Goal: Information Seeking & Learning: Learn about a topic

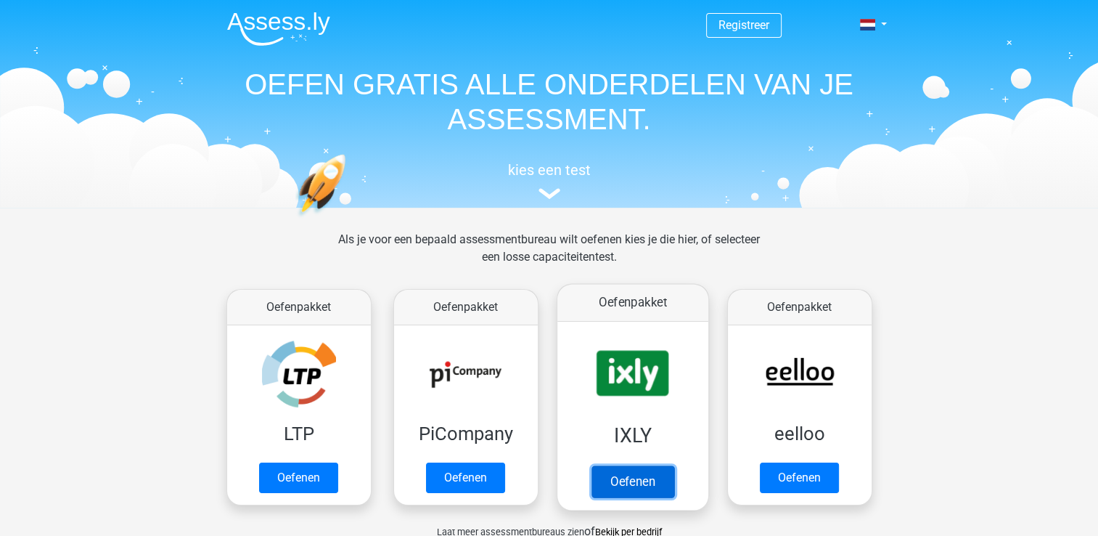
click at [664, 465] on link "Oefenen" at bounding box center [632, 481] width 83 height 32
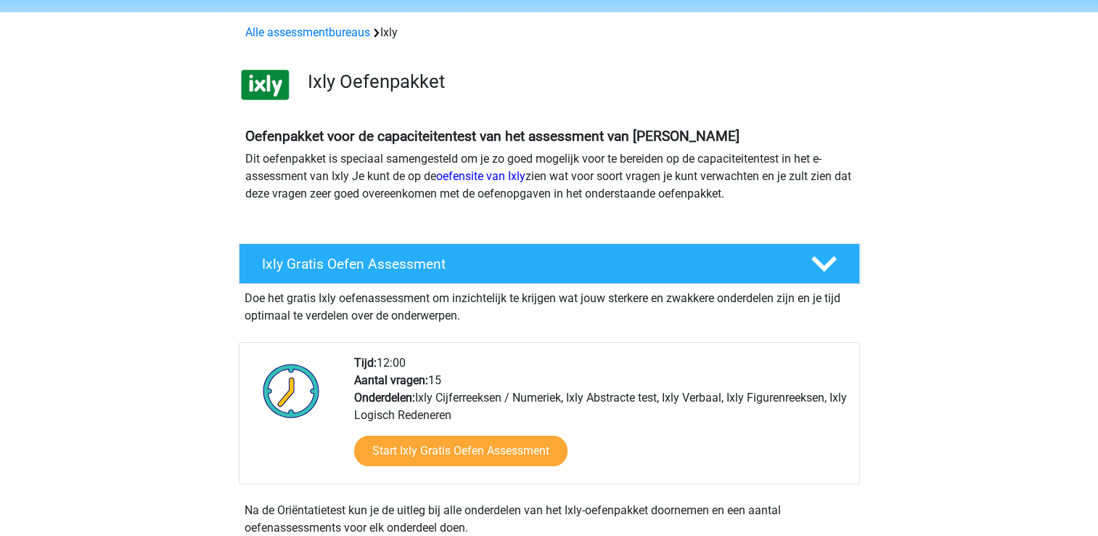
scroll to position [70, 0]
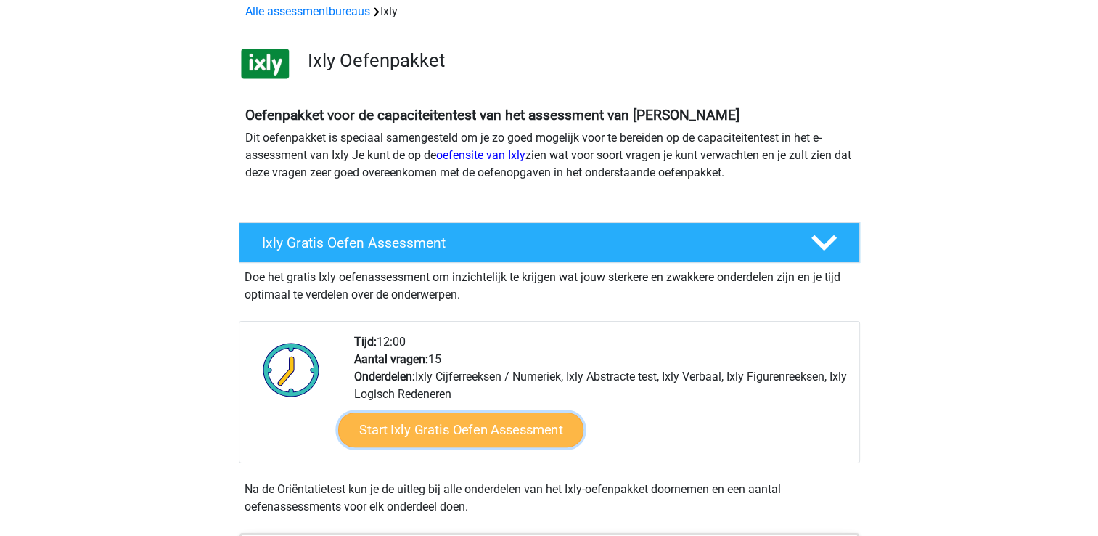
click at [501, 414] on link "Start Ixly Gratis Oefen Assessment" at bounding box center [459, 429] width 245 height 35
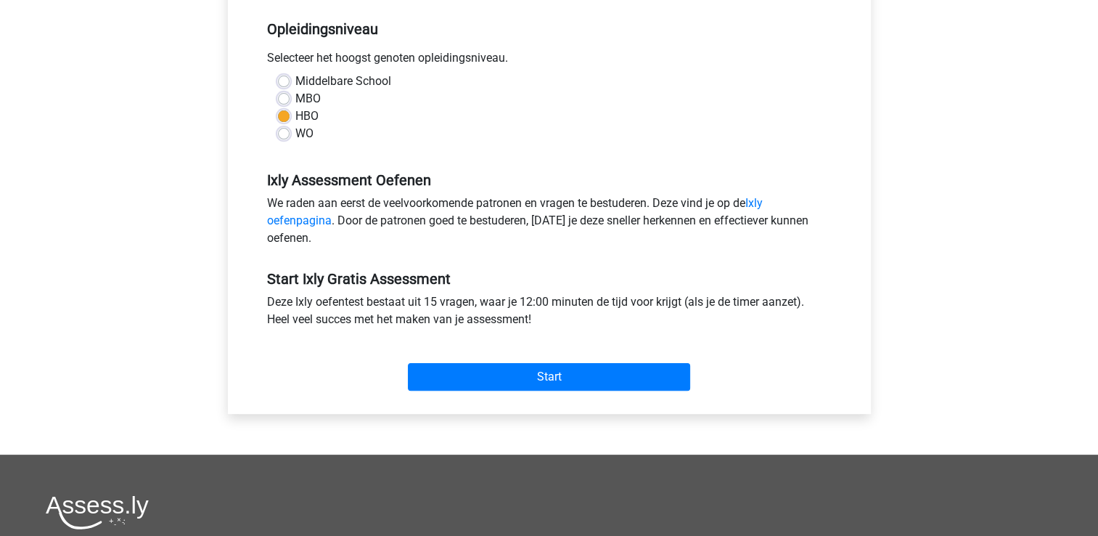
scroll to position [324, 0]
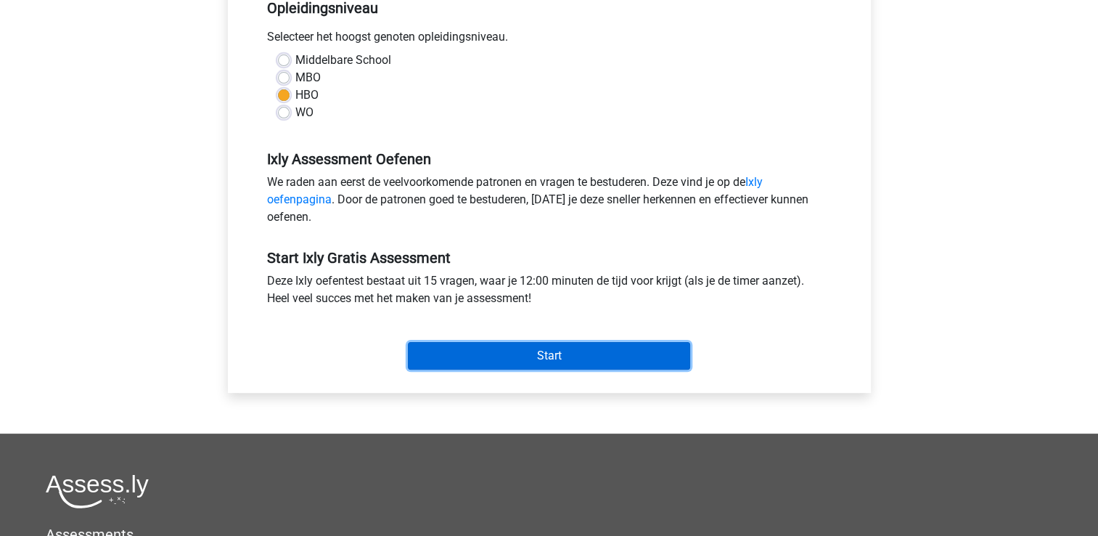
click at [525, 356] on input "Start" at bounding box center [549, 356] width 282 height 28
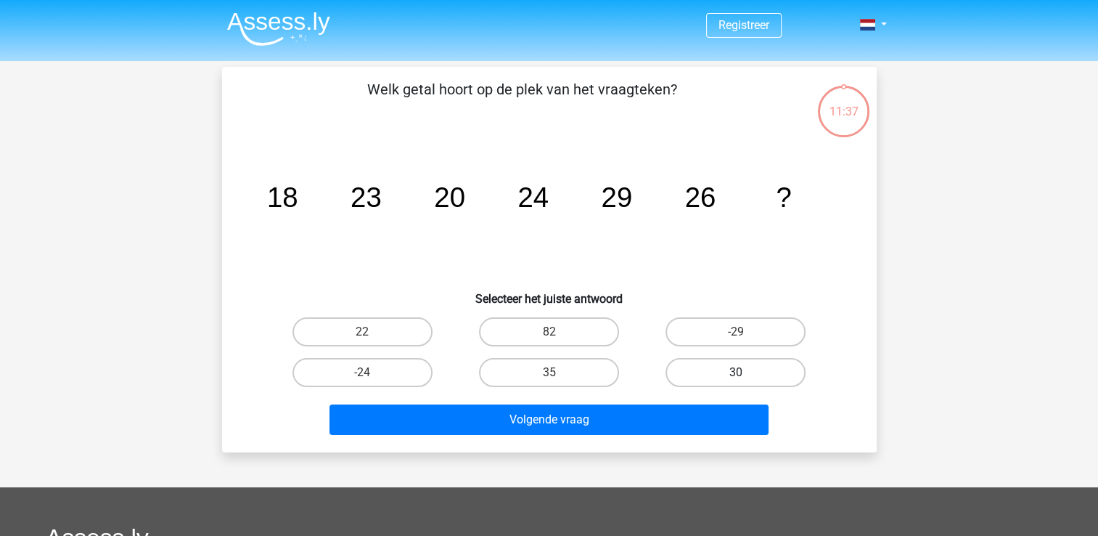
click at [749, 371] on label "30" at bounding box center [735, 372] width 140 height 29
click at [745, 372] on input "30" at bounding box center [740, 376] width 9 height 9
radio input "true"
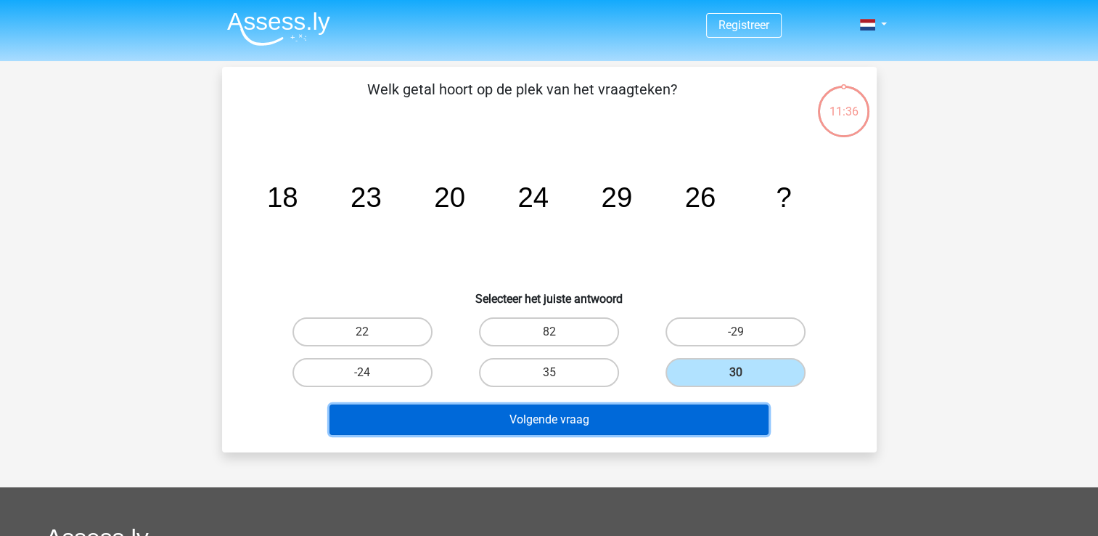
click at [697, 428] on button "Volgende vraag" at bounding box center [548, 419] width 439 height 30
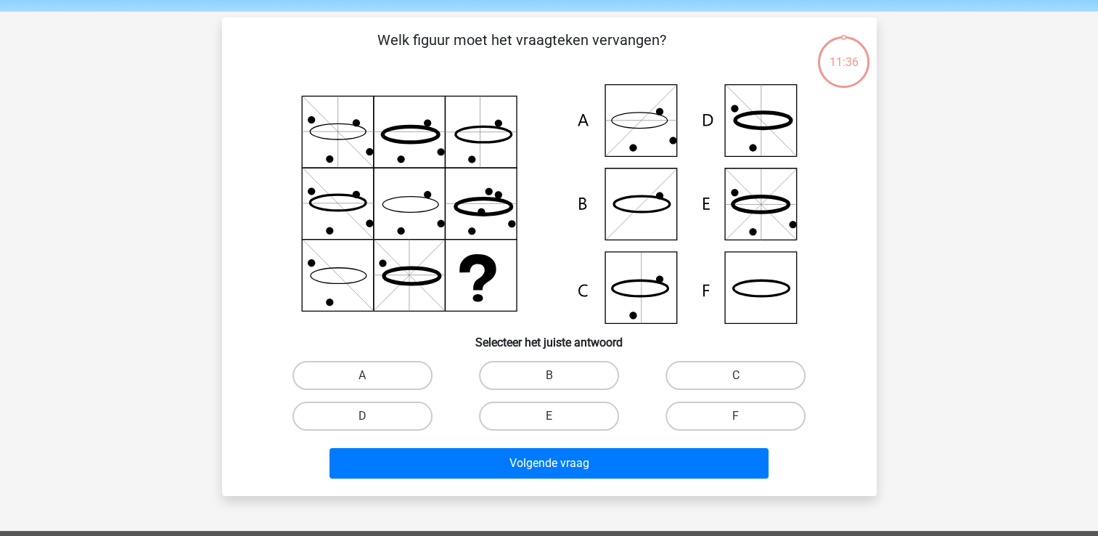
scroll to position [67, 0]
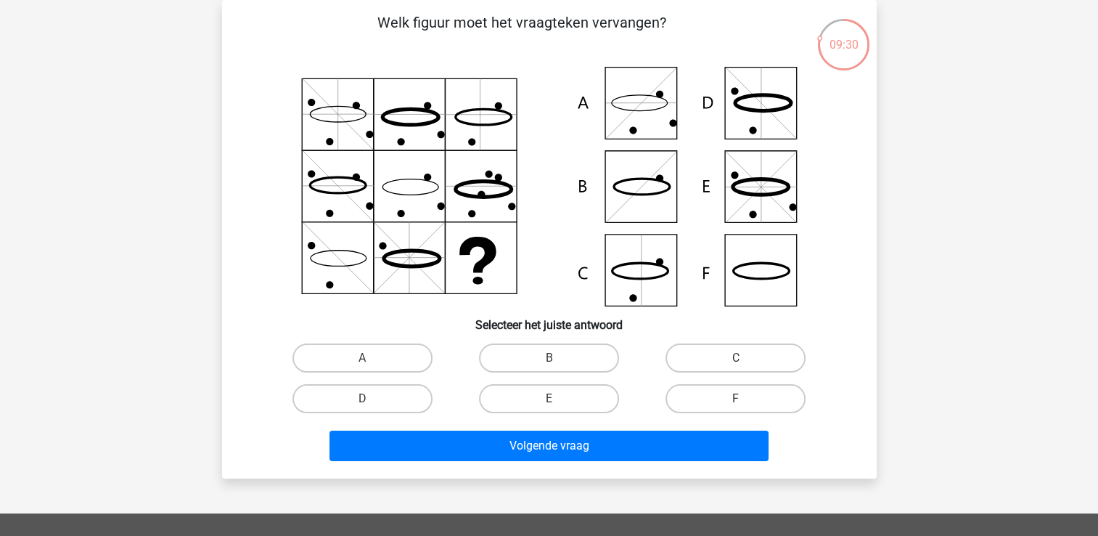
click at [911, 312] on div "Registreer" at bounding box center [549, 414] width 1098 height 963
drag, startPoint x: 911, startPoint y: 312, endPoint x: 858, endPoint y: 302, distance: 54.7
click at [858, 302] on div "Registreer" at bounding box center [549, 414] width 1098 height 963
click at [858, 302] on div "Welk figuur moet het vraagteken vervangen?" at bounding box center [549, 239] width 643 height 455
click at [749, 275] on icon at bounding box center [549, 186] width 585 height 239
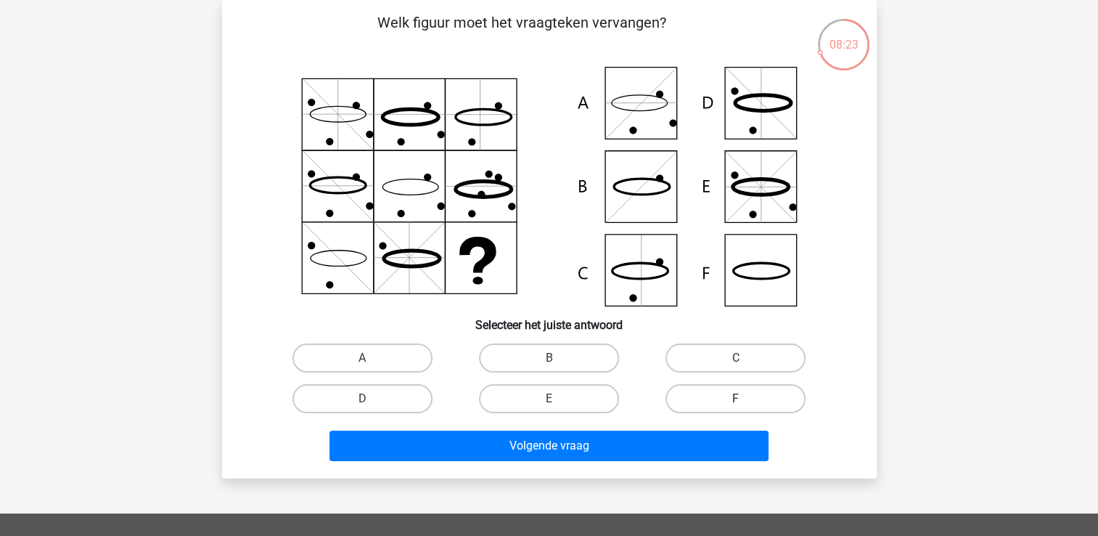
click at [687, 392] on label "F" at bounding box center [735, 398] width 140 height 29
click at [736, 398] on input "F" at bounding box center [740, 402] width 9 height 9
radio input "true"
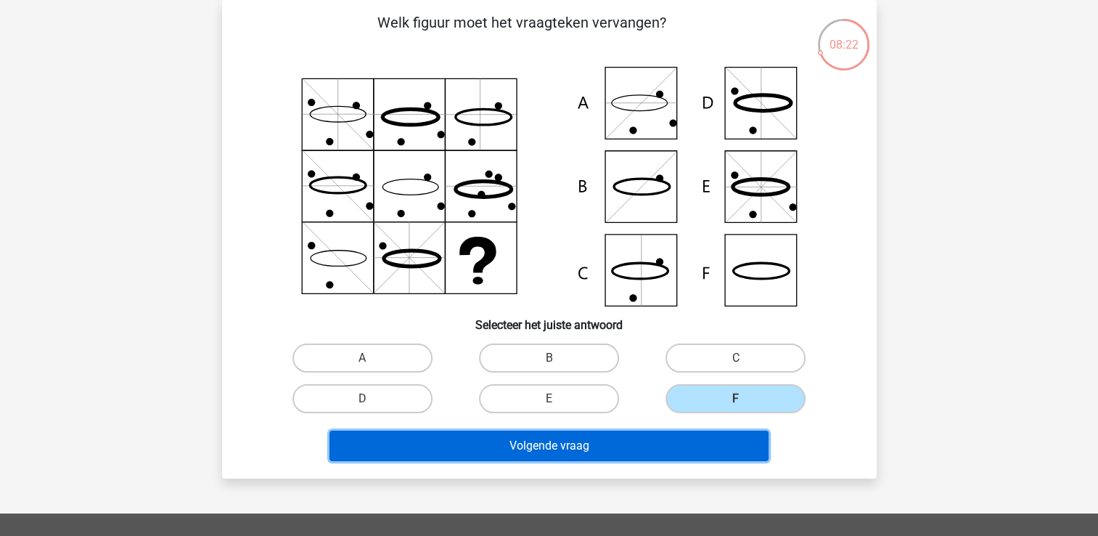
click at [643, 443] on button "Volgende vraag" at bounding box center [548, 445] width 439 height 30
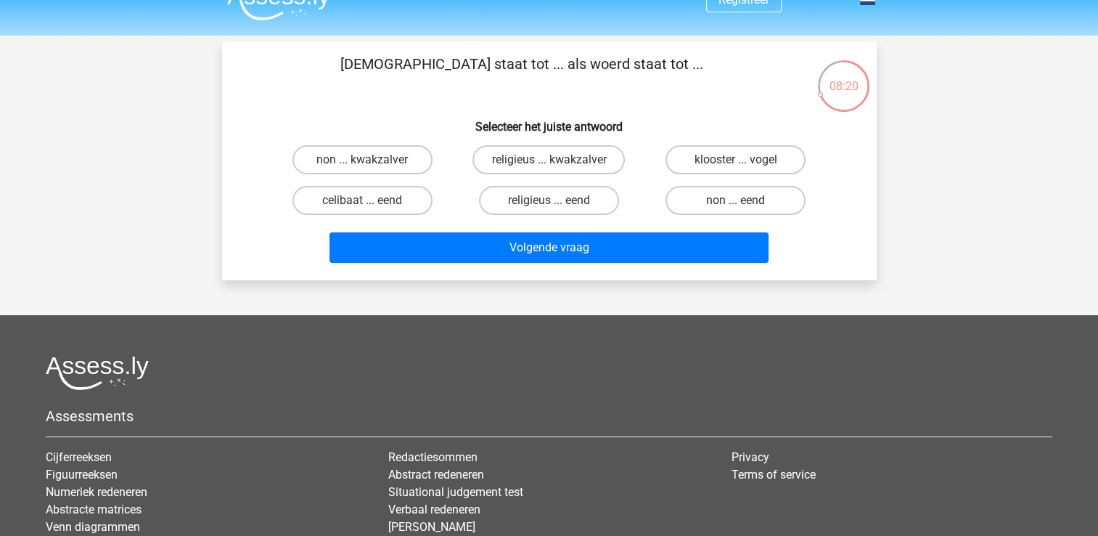
scroll to position [15, 0]
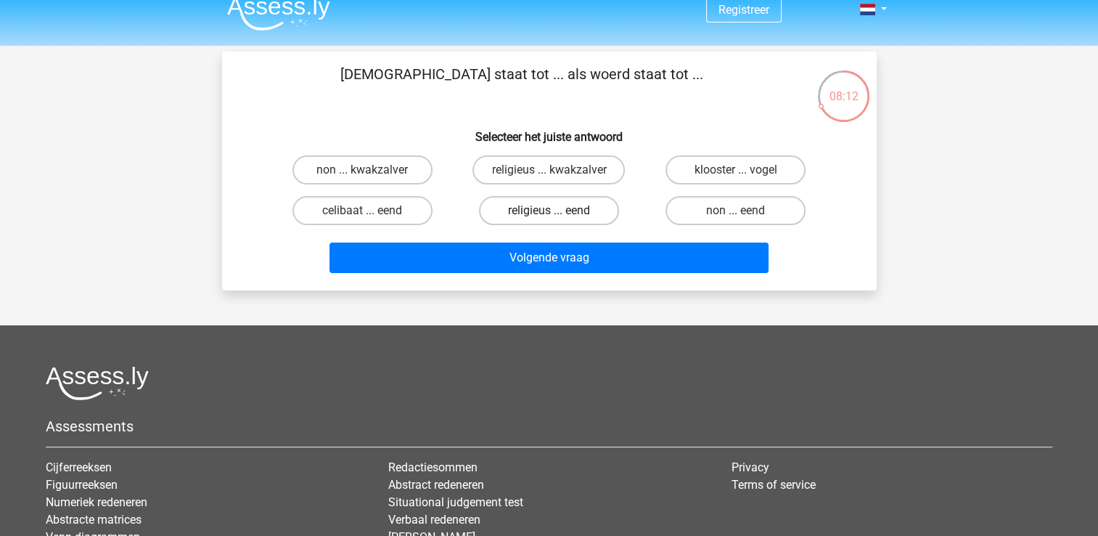
click at [565, 208] on label "religieus ... eend" at bounding box center [549, 210] width 140 height 29
click at [558, 210] on input "religieus ... eend" at bounding box center [553, 214] width 9 height 9
radio input "true"
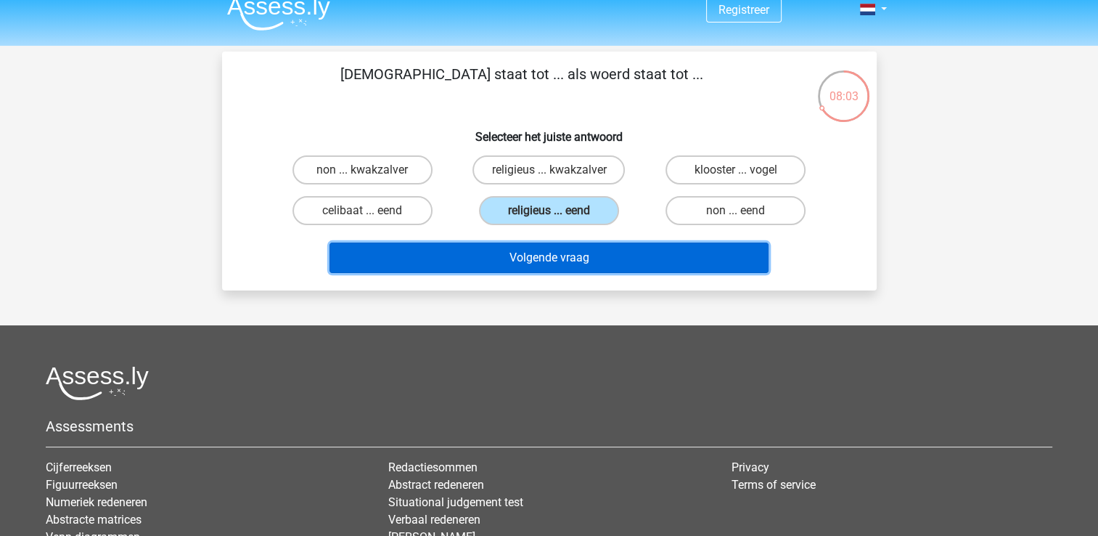
click at [566, 250] on button "Volgende vraag" at bounding box center [548, 257] width 439 height 30
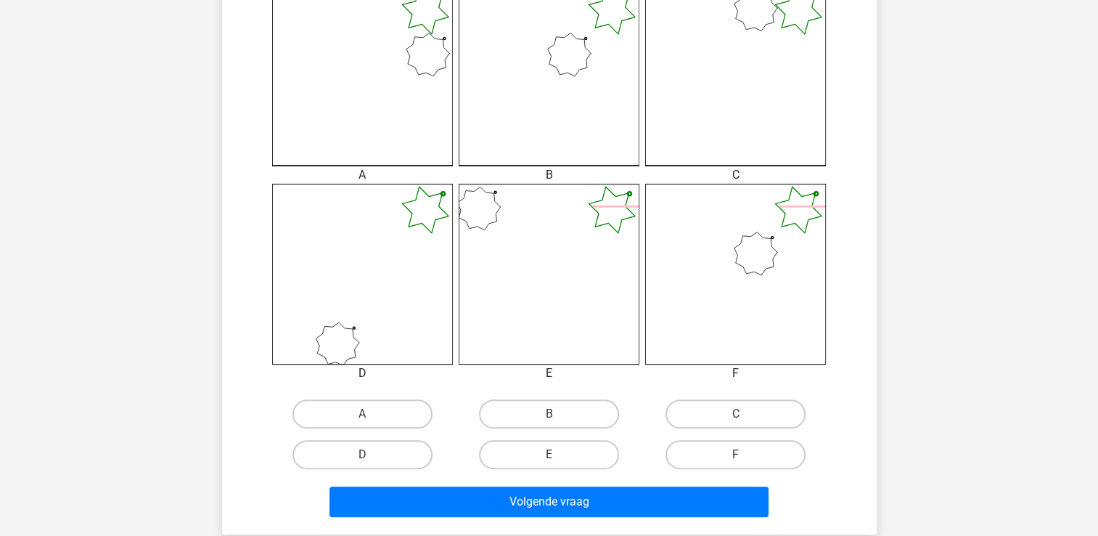
scroll to position [426, 0]
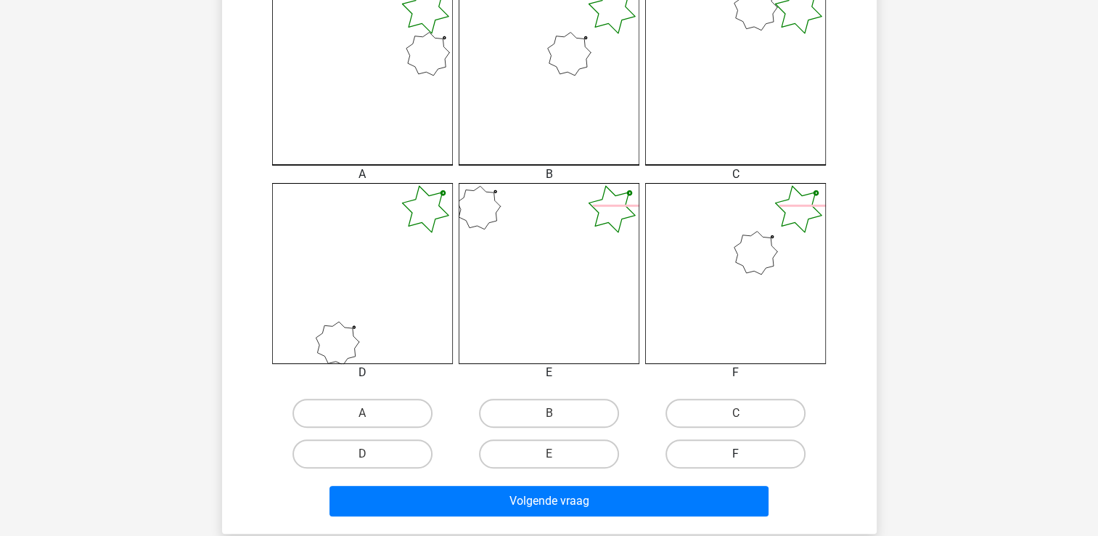
click at [688, 463] on label "F" at bounding box center [735, 453] width 140 height 29
click at [736, 463] on input "F" at bounding box center [740, 458] width 9 height 9
radio input "true"
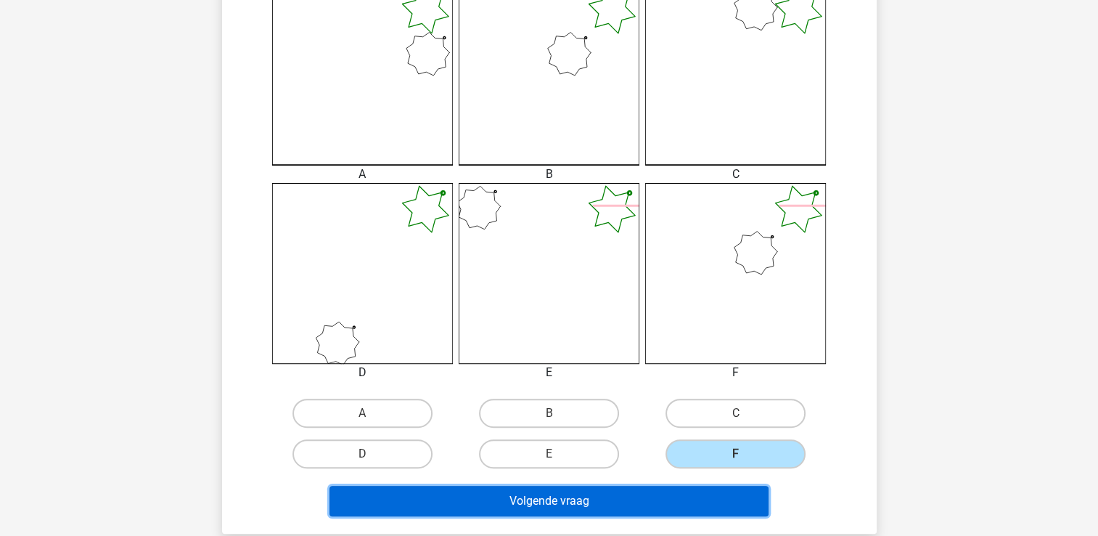
click at [682, 506] on button "Volgende vraag" at bounding box center [548, 500] width 439 height 30
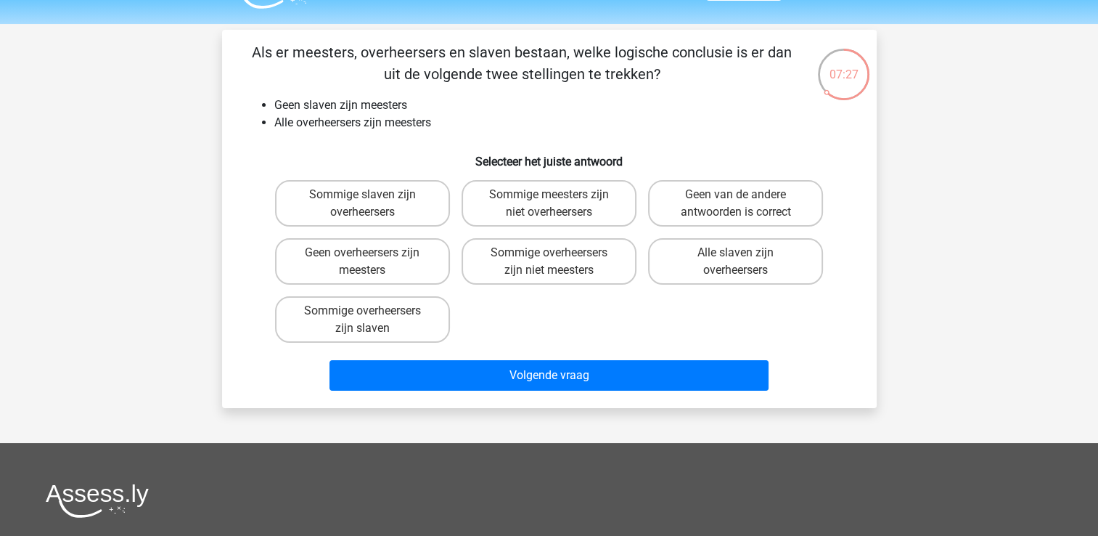
scroll to position [25, 0]
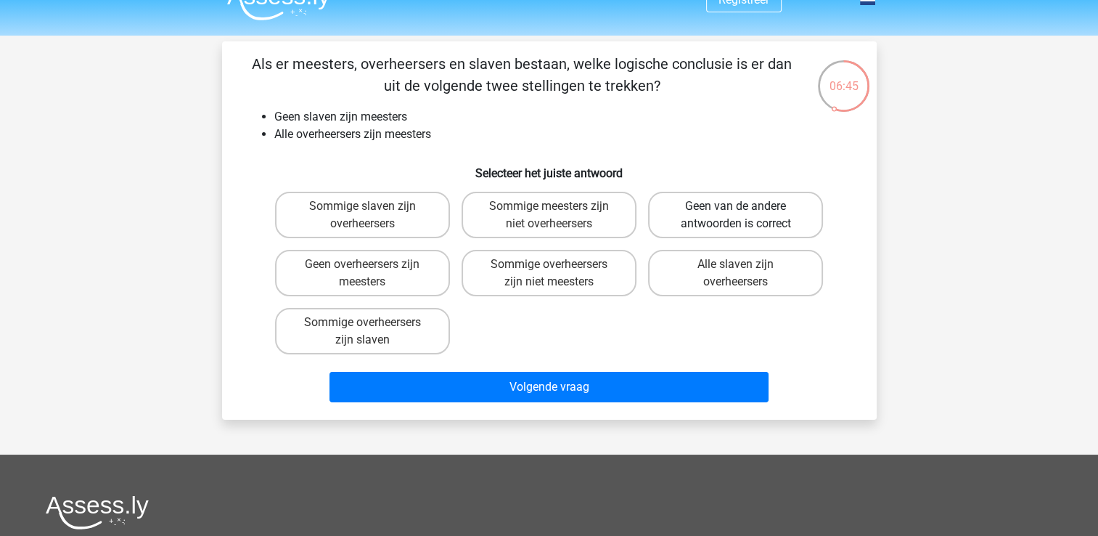
click at [725, 215] on label "Geen van de andere antwoorden is correct" at bounding box center [735, 215] width 175 height 46
click at [736, 215] on input "Geen van de andere antwoorden is correct" at bounding box center [740, 210] width 9 height 9
radio input "true"
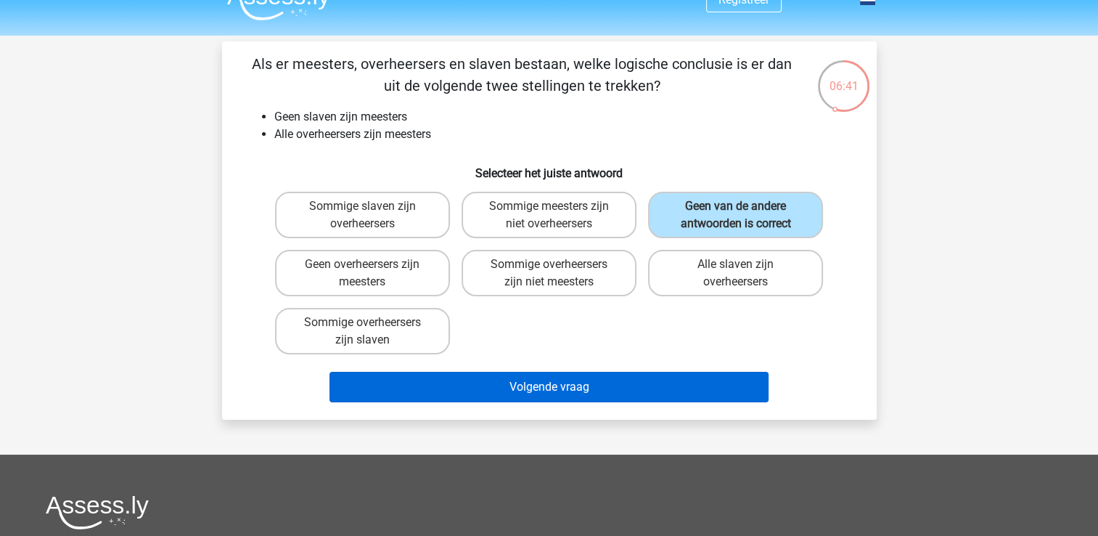
drag, startPoint x: 630, startPoint y: 403, endPoint x: 618, endPoint y: 376, distance: 29.3
click at [618, 376] on div "Volgende vraag" at bounding box center [549, 390] width 560 height 36
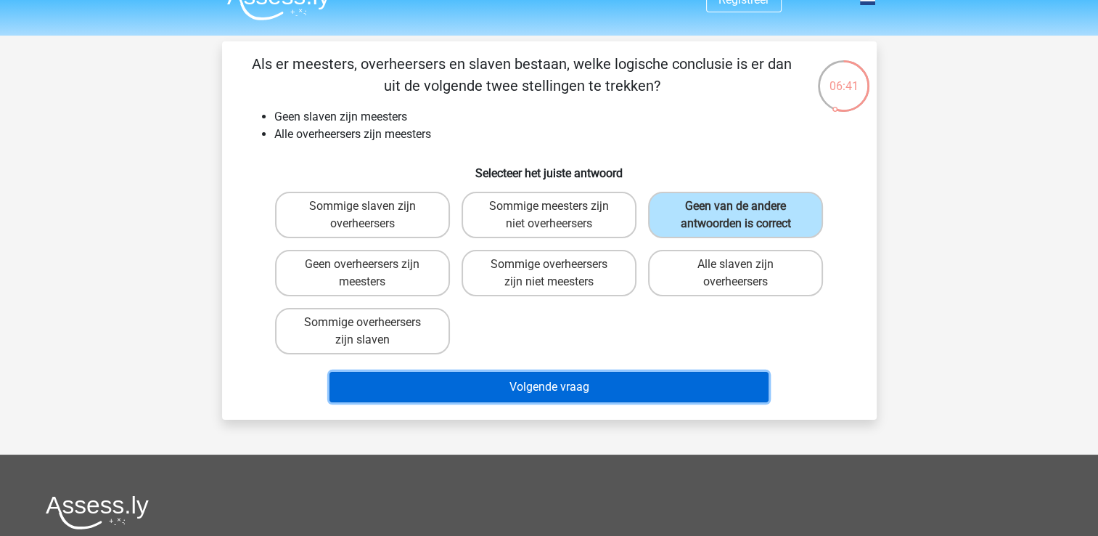
click at [618, 376] on button "Volgende vraag" at bounding box center [548, 387] width 439 height 30
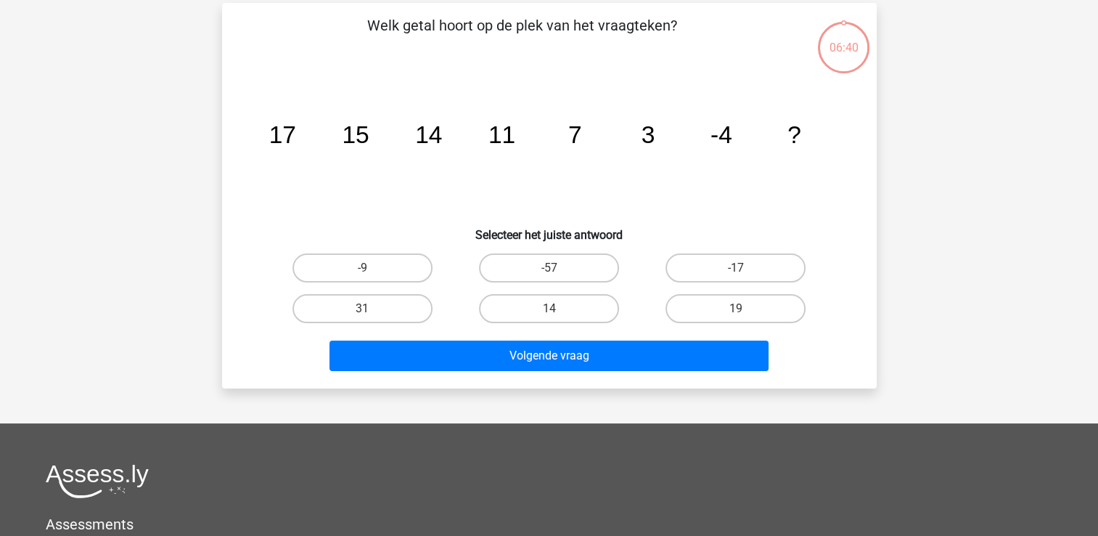
scroll to position [67, 0]
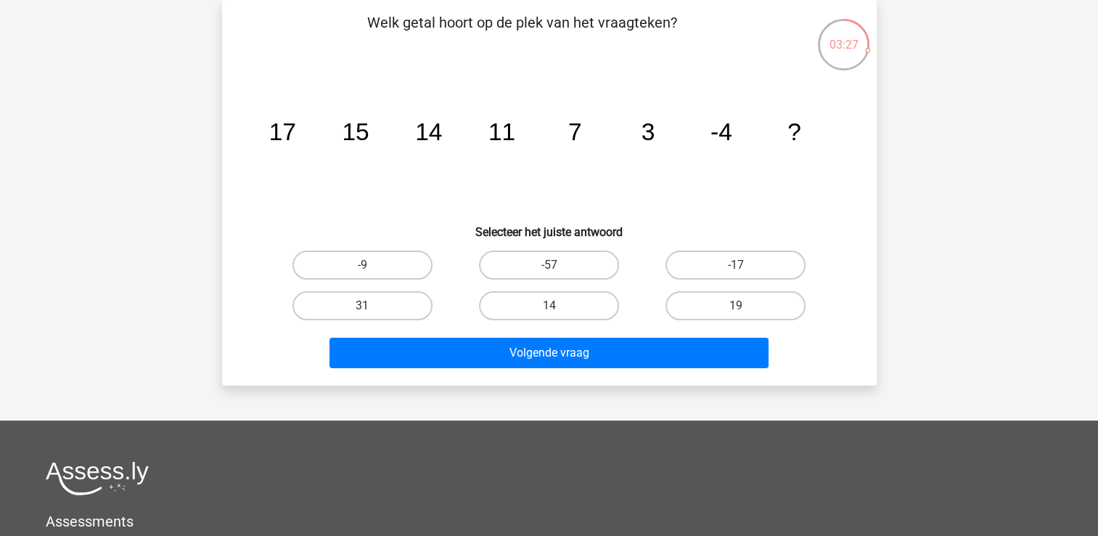
click at [493, 285] on div "14" at bounding box center [549, 305] width 186 height 41
click at [412, 263] on label "-9" at bounding box center [362, 264] width 140 height 29
click at [372, 265] on input "-9" at bounding box center [366, 269] width 9 height 9
radio input "true"
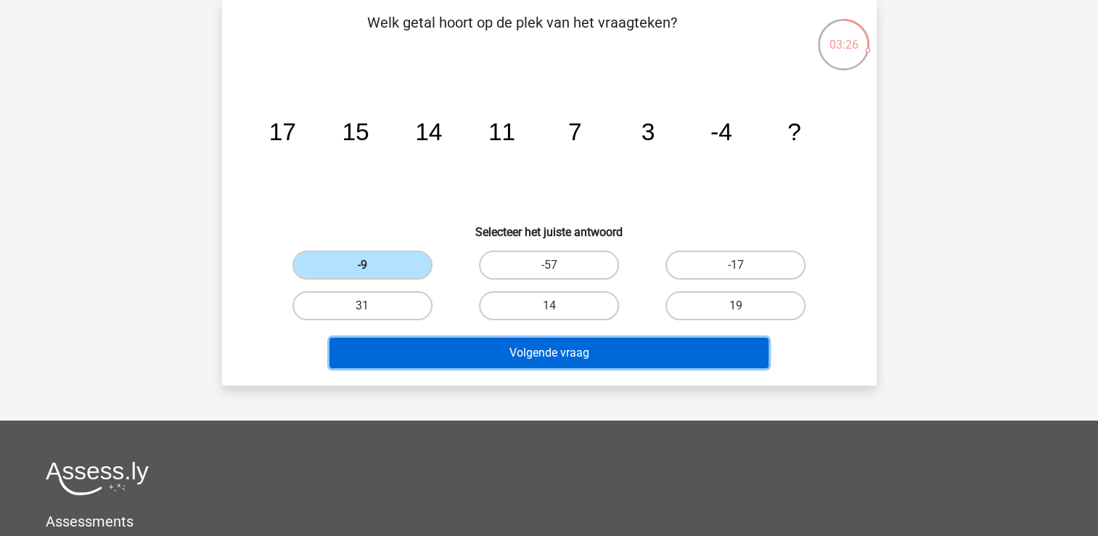
click at [438, 337] on button "Volgende vraag" at bounding box center [548, 352] width 439 height 30
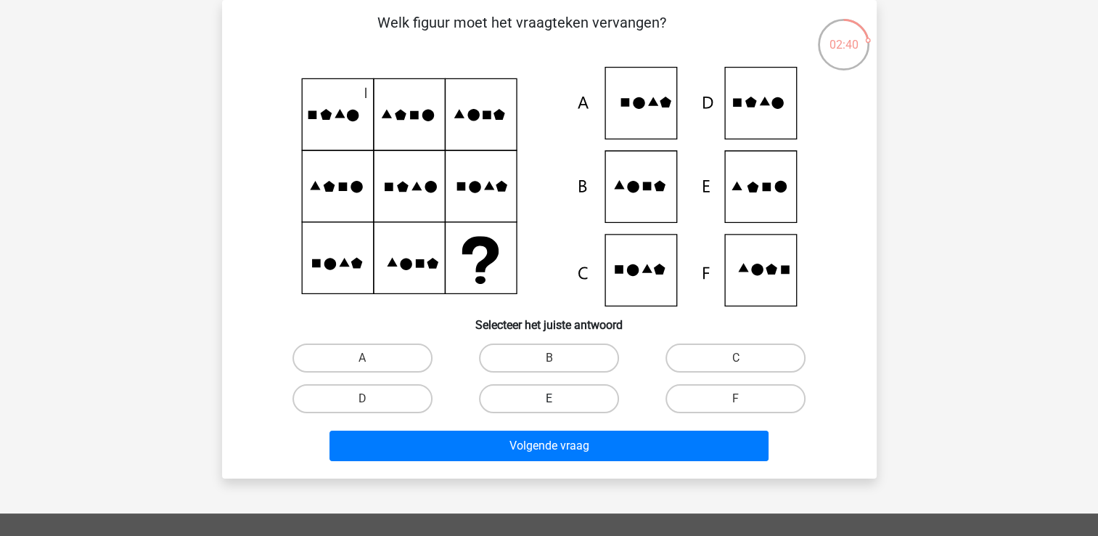
click at [577, 403] on label "E" at bounding box center [549, 398] width 140 height 29
click at [558, 403] on input "E" at bounding box center [553, 402] width 9 height 9
radio input "true"
click at [577, 403] on label "E" at bounding box center [549, 398] width 140 height 29
click at [558, 403] on input "E" at bounding box center [553, 402] width 9 height 9
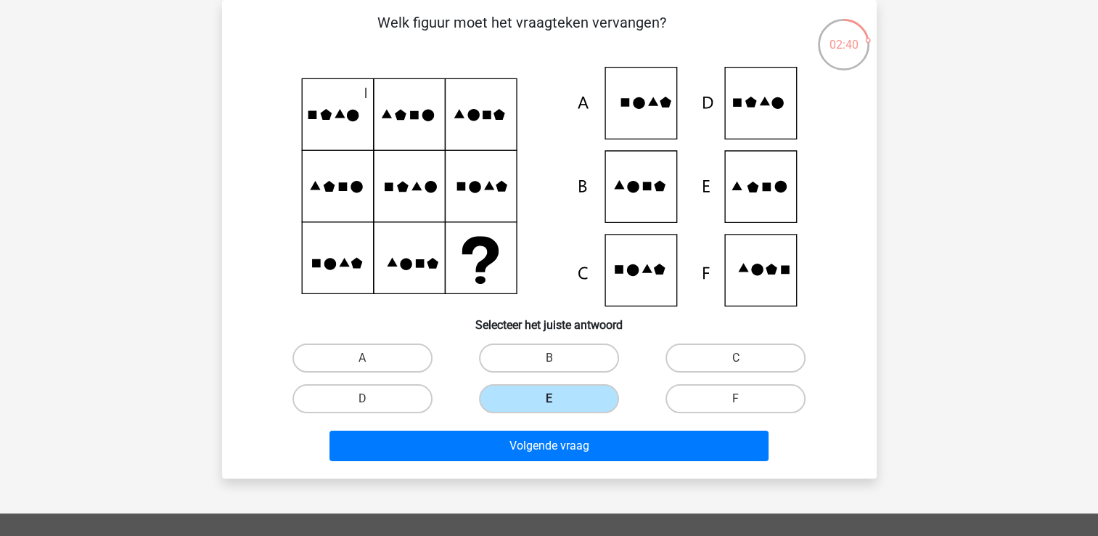
click at [577, 403] on label "E" at bounding box center [549, 398] width 140 height 29
click at [558, 403] on input "E" at bounding box center [553, 402] width 9 height 9
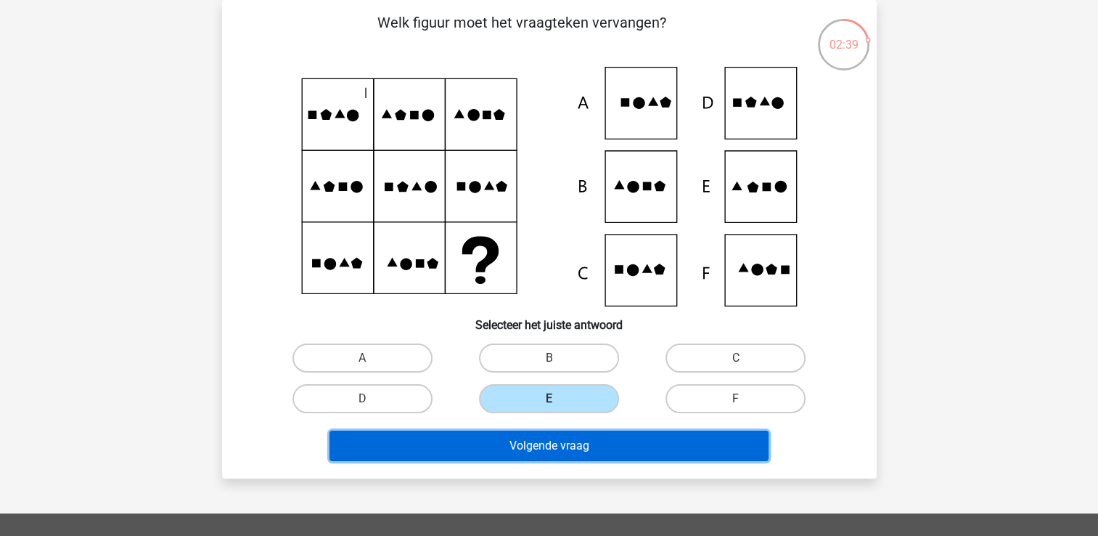
click at [586, 444] on button "Volgende vraag" at bounding box center [548, 445] width 439 height 30
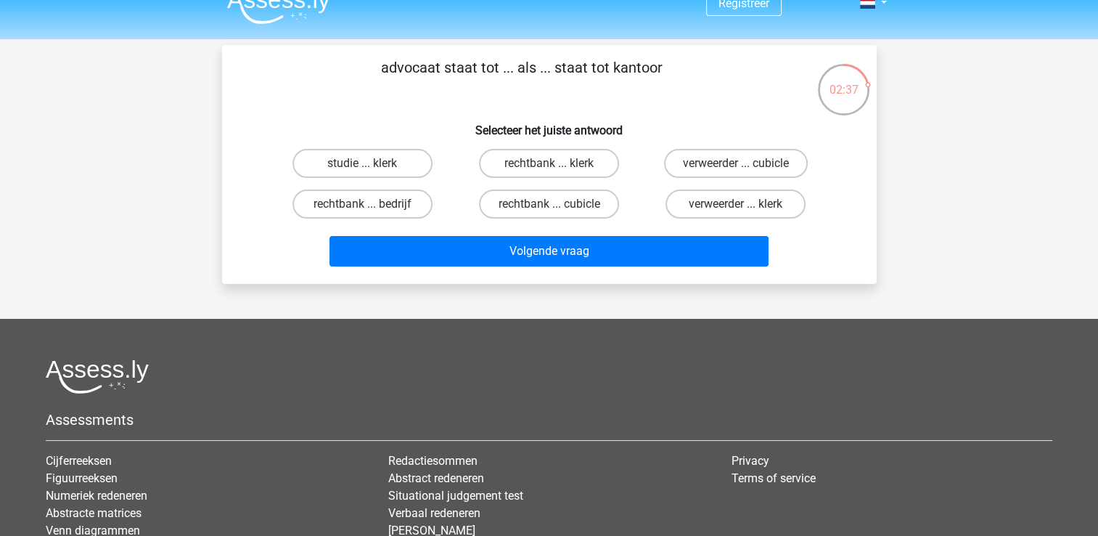
scroll to position [21, 0]
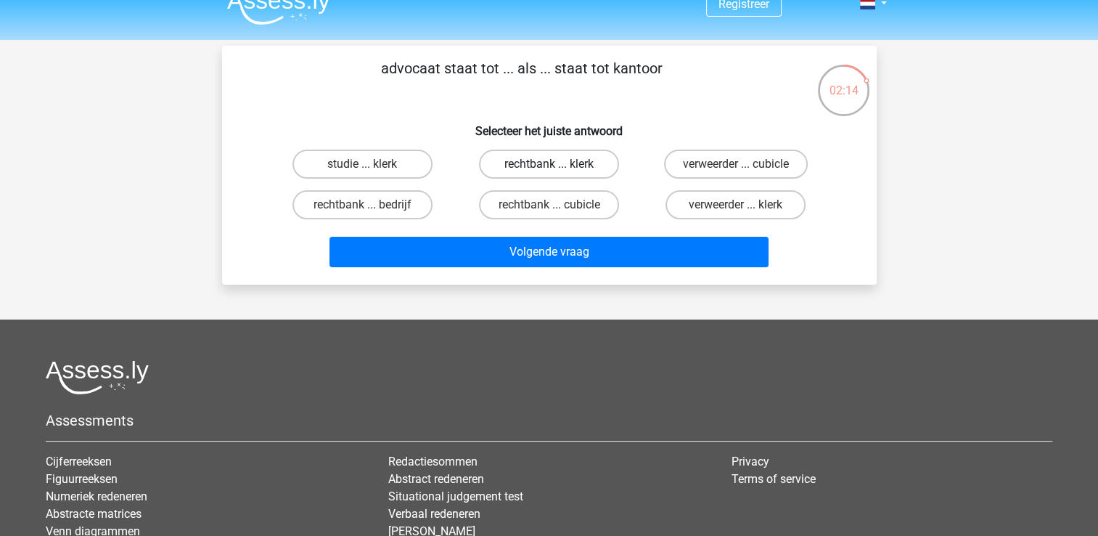
click at [585, 168] on label "rechtbank ... klerk" at bounding box center [549, 163] width 140 height 29
click at [558, 168] on input "rechtbank ... klerk" at bounding box center [553, 168] width 9 height 9
radio input "true"
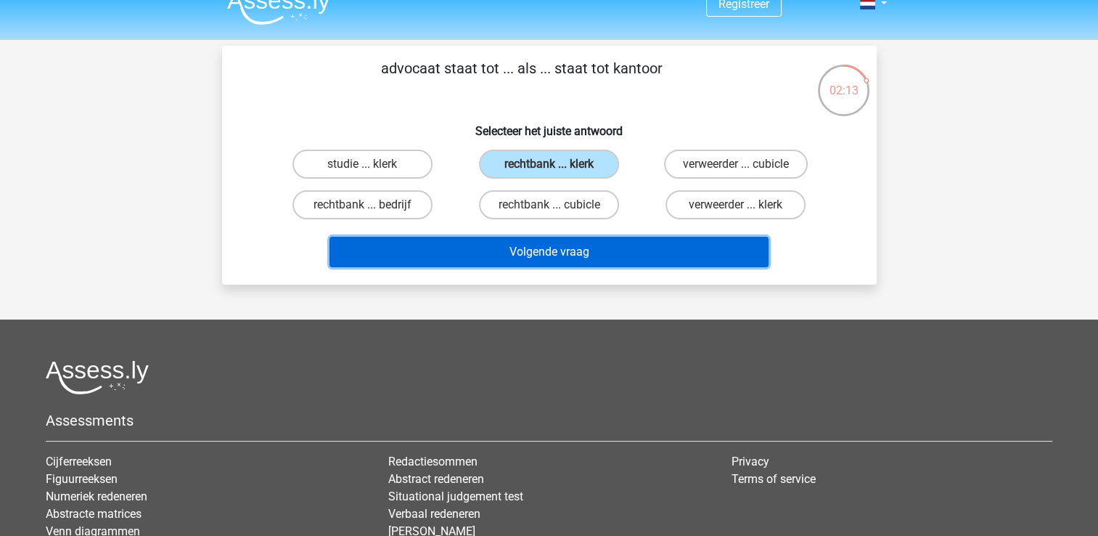
click at [581, 254] on button "Volgende vraag" at bounding box center [548, 252] width 439 height 30
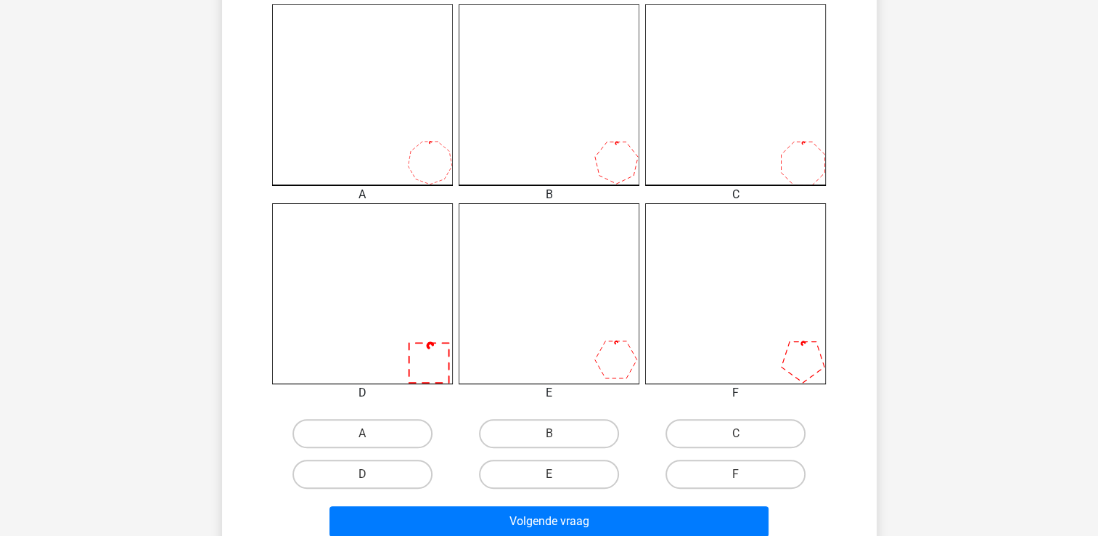
scroll to position [406, 0]
click at [686, 479] on label "F" at bounding box center [735, 473] width 140 height 29
click at [736, 479] on input "F" at bounding box center [740, 477] width 9 height 9
radio input "true"
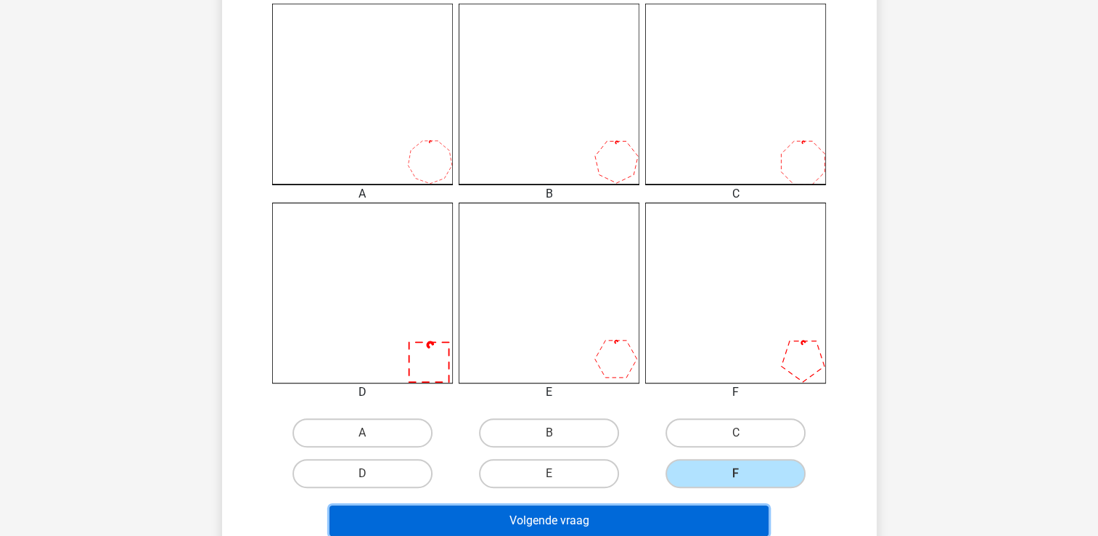
click at [676, 525] on button "Volgende vraag" at bounding box center [548, 520] width 439 height 30
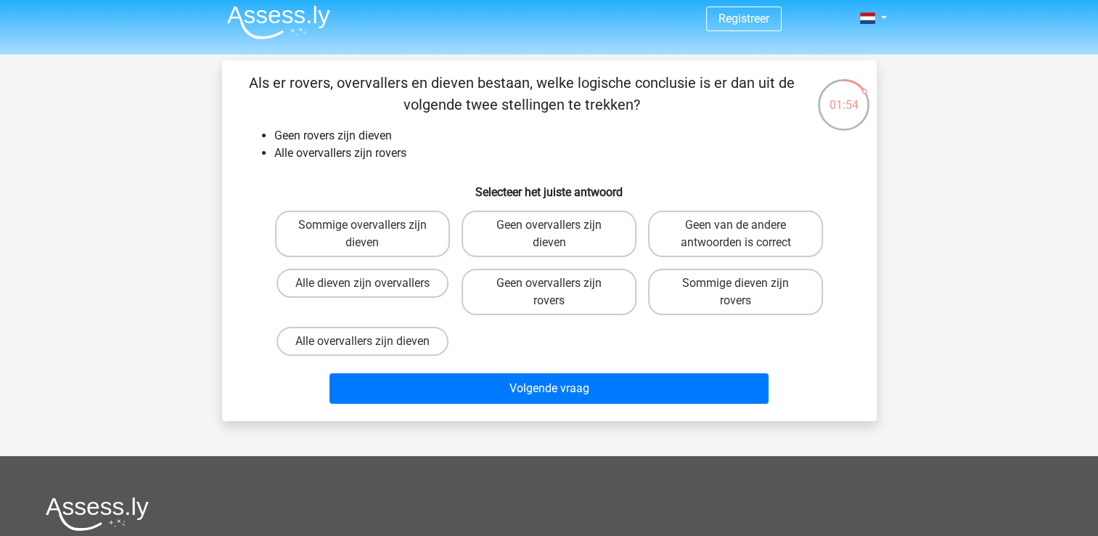
scroll to position [0, 0]
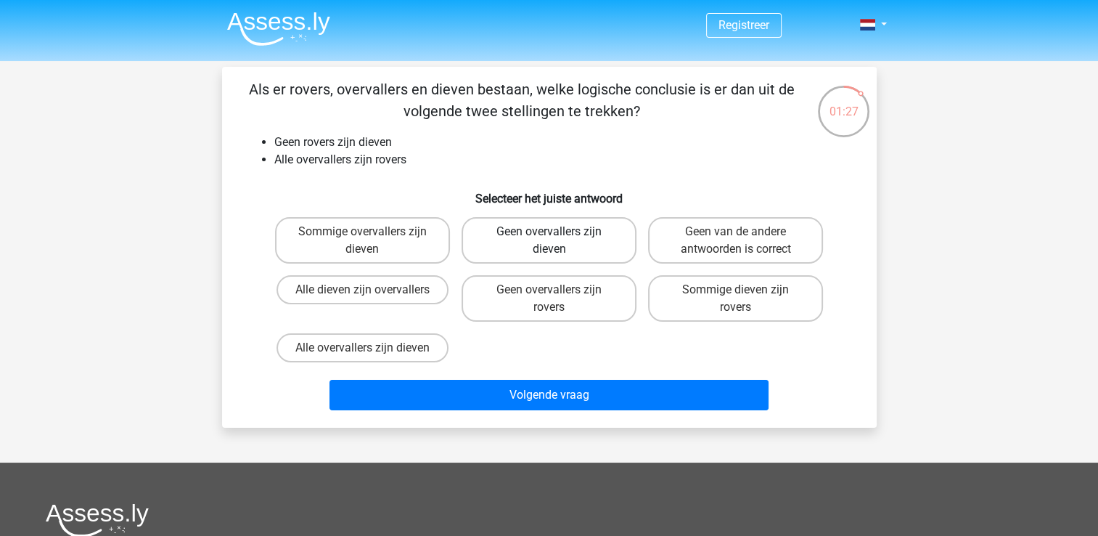
click at [610, 244] on label "Geen overvallers zijn dieven" at bounding box center [549, 240] width 175 height 46
click at [558, 241] on input "Geen overvallers zijn dieven" at bounding box center [553, 235] width 9 height 9
radio input "true"
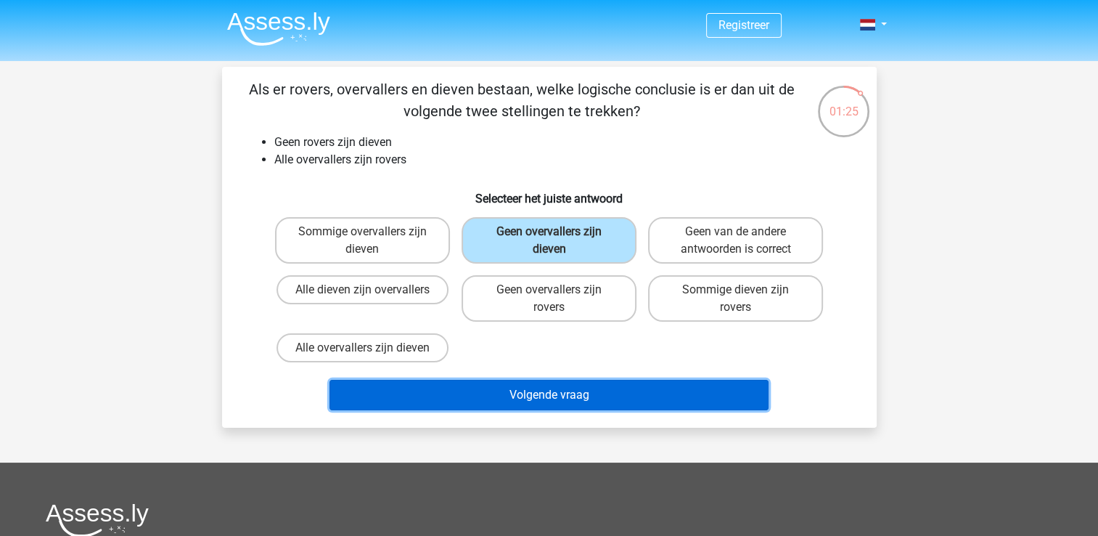
click at [596, 388] on button "Volgende vraag" at bounding box center [548, 395] width 439 height 30
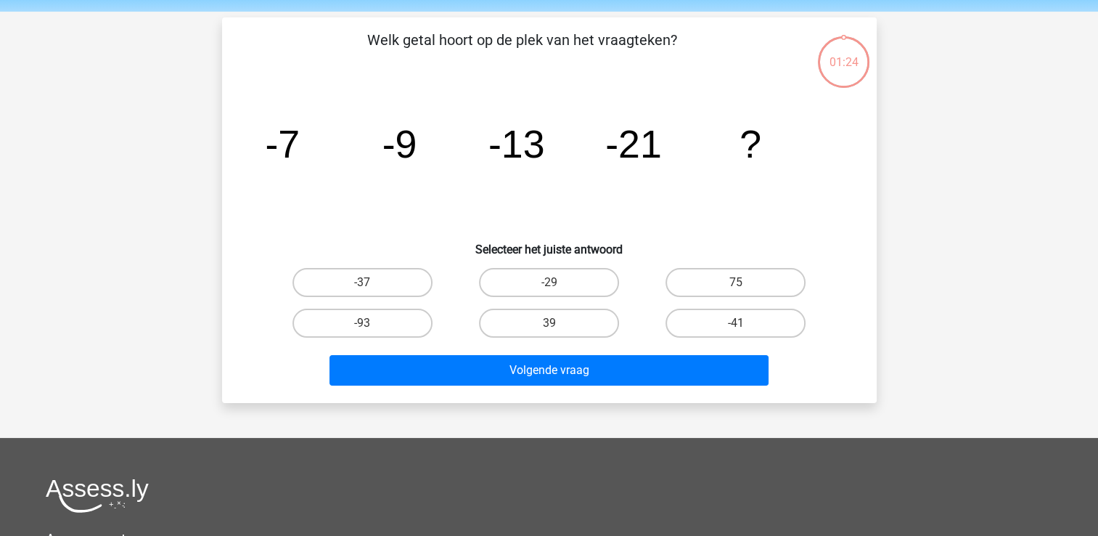
scroll to position [67, 0]
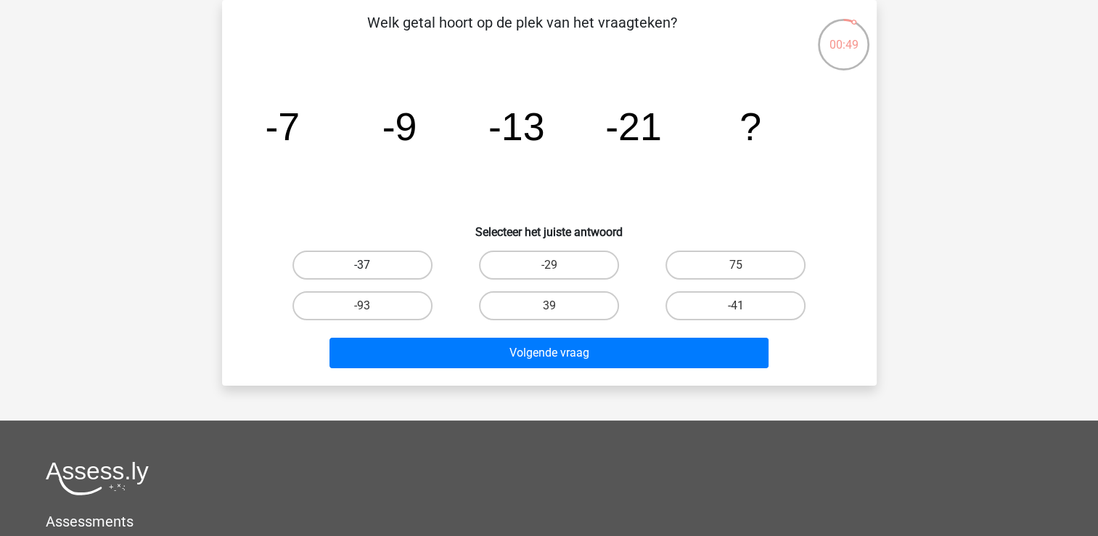
click at [340, 271] on label "-37" at bounding box center [362, 264] width 140 height 29
click at [362, 271] on input "-37" at bounding box center [366, 269] width 9 height 9
radio input "true"
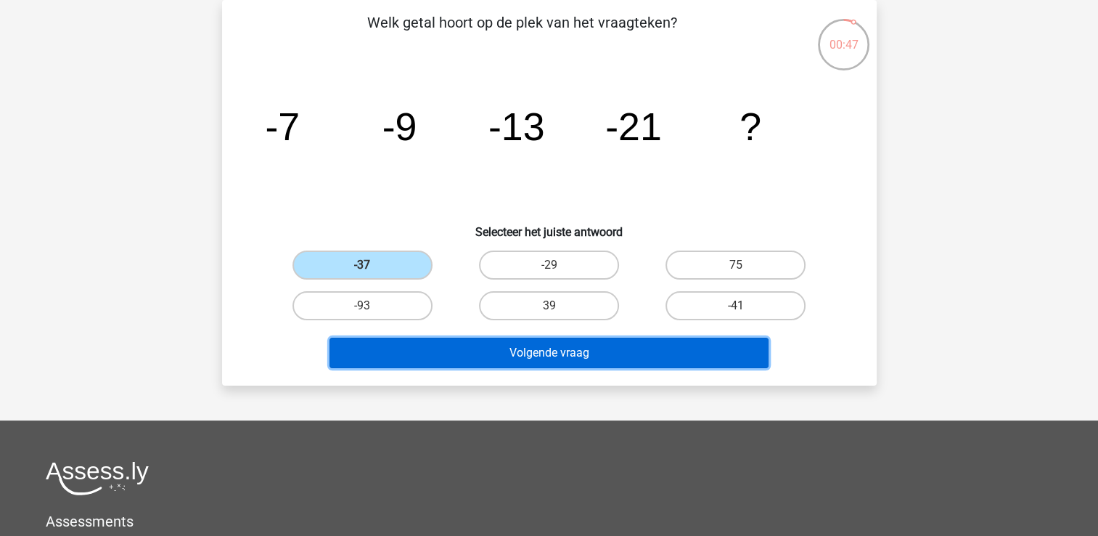
click at [421, 358] on button "Volgende vraag" at bounding box center [548, 352] width 439 height 30
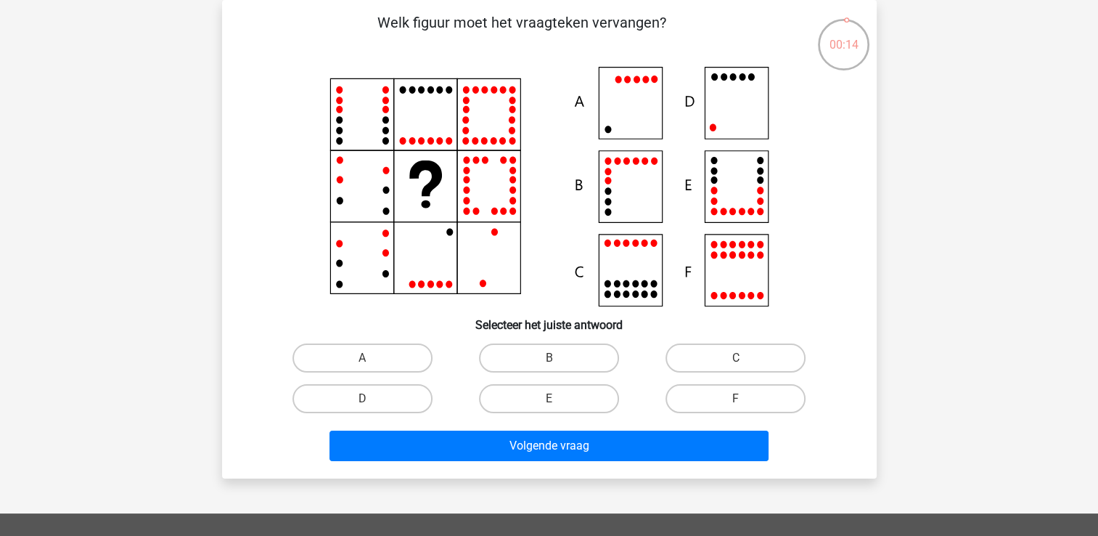
click at [733, 106] on icon at bounding box center [549, 186] width 585 height 239
drag, startPoint x: 641, startPoint y: 344, endPoint x: 425, endPoint y: 394, distance: 222.0
click at [425, 394] on div "A B C D E" at bounding box center [549, 377] width 560 height 81
drag, startPoint x: 425, startPoint y: 394, endPoint x: 391, endPoint y: 402, distance: 35.0
click at [391, 402] on label "D" at bounding box center [362, 398] width 140 height 29
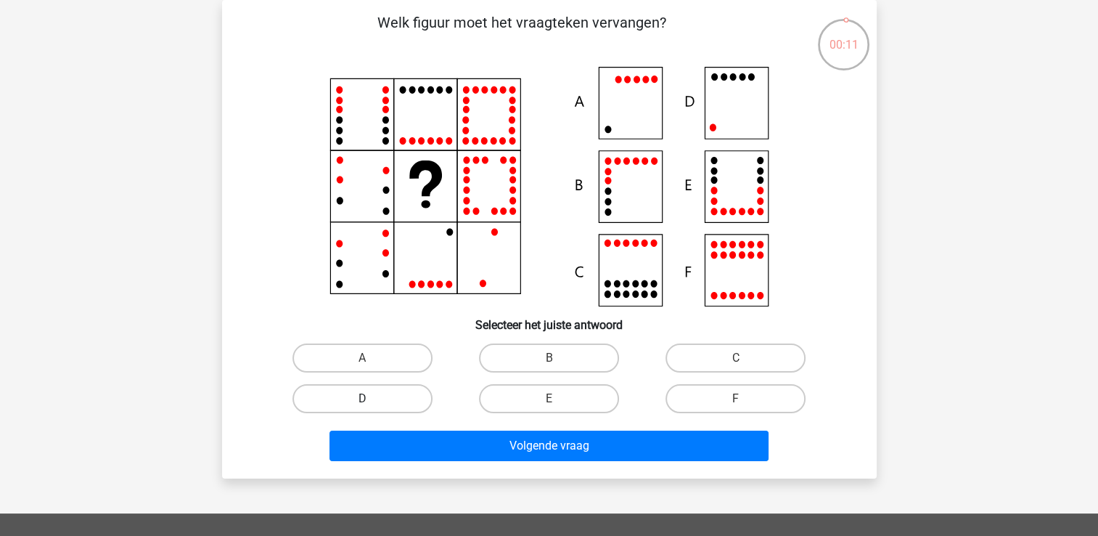
click at [372, 402] on input "D" at bounding box center [366, 402] width 9 height 9
radio input "true"
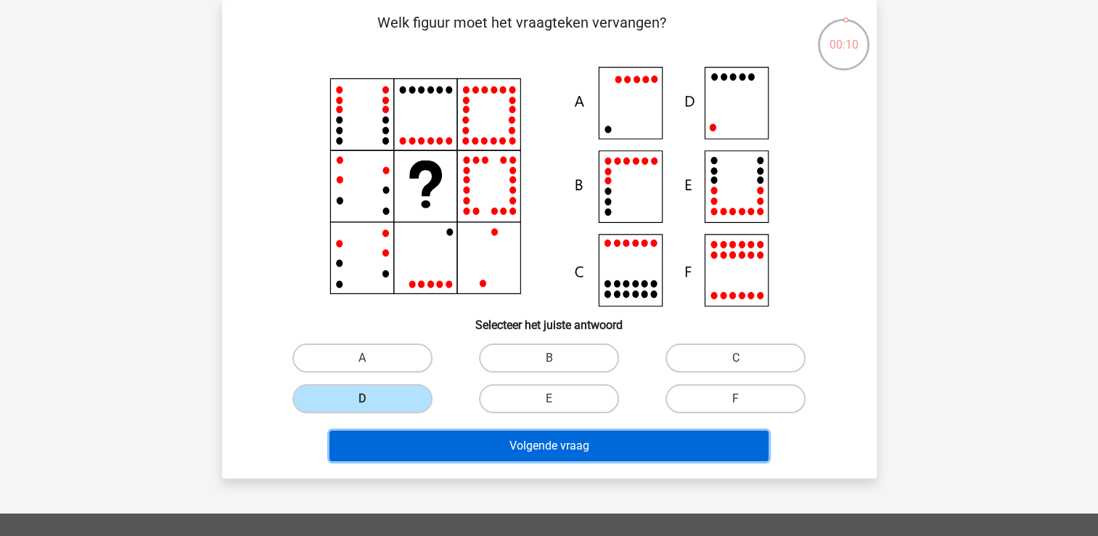
click at [407, 438] on button "Volgende vraag" at bounding box center [548, 445] width 439 height 30
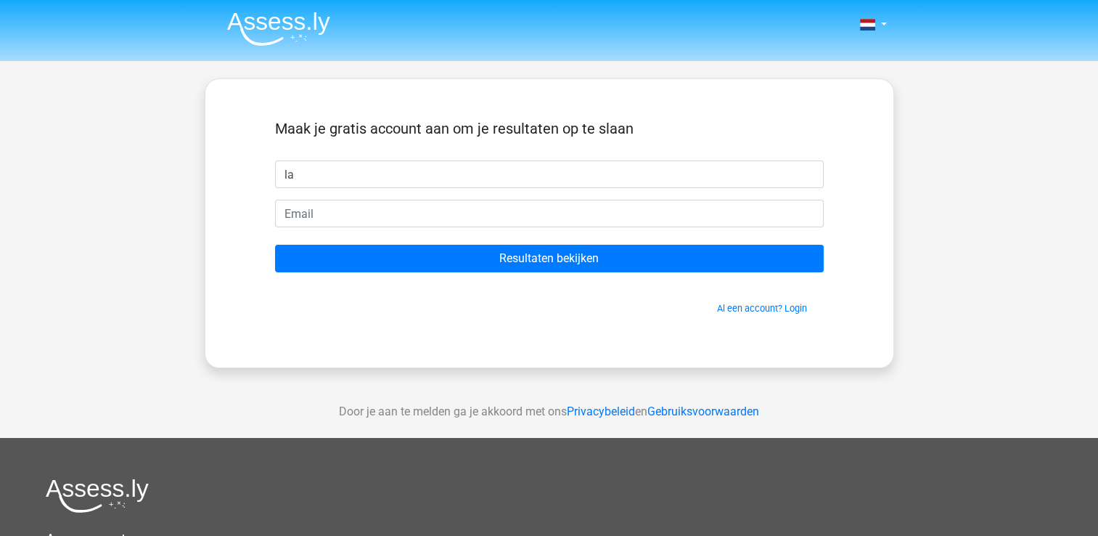
type input "l"
type input "Lianne"
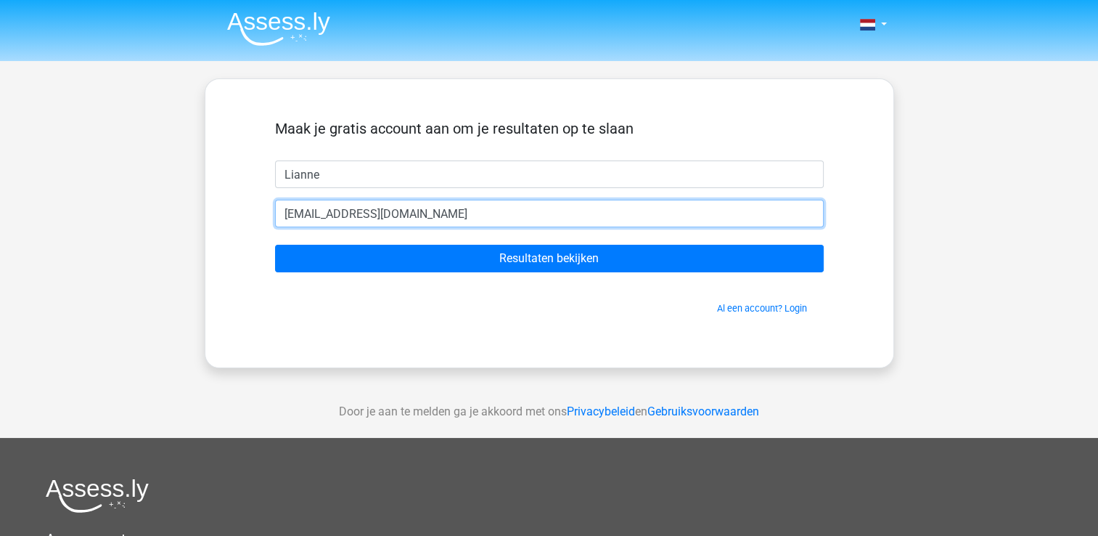
type input "[EMAIL_ADDRESS][DOMAIN_NAME]"
click at [275, 245] on input "Resultaten bekijken" at bounding box center [549, 259] width 549 height 28
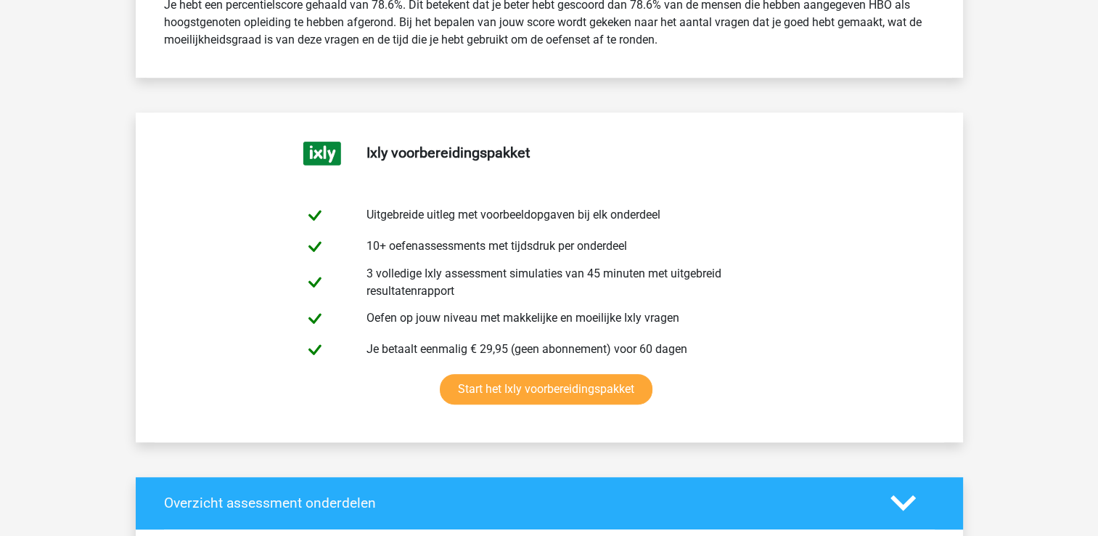
scroll to position [690, 0]
